Goal: Entertainment & Leisure: Browse casually

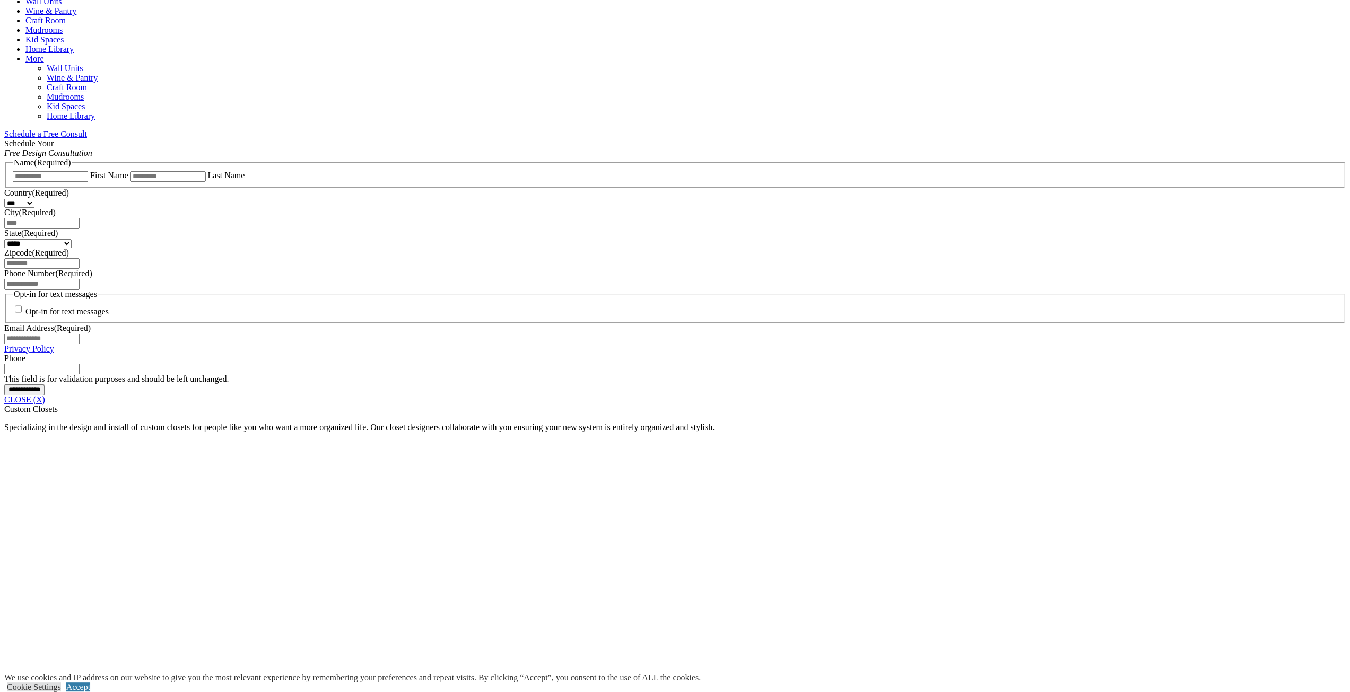
scroll to position [795, 0]
